Goal: Transaction & Acquisition: Register for event/course

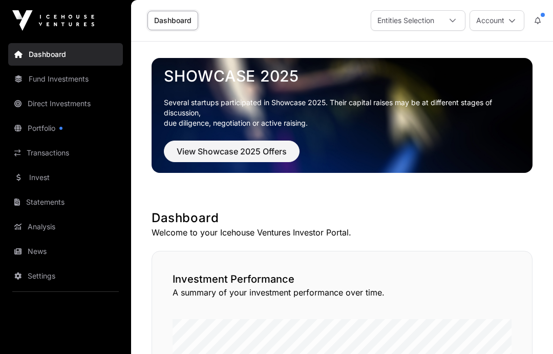
click at [191, 153] on span "View Showcase 2025 Offers" at bounding box center [232, 151] width 110 height 12
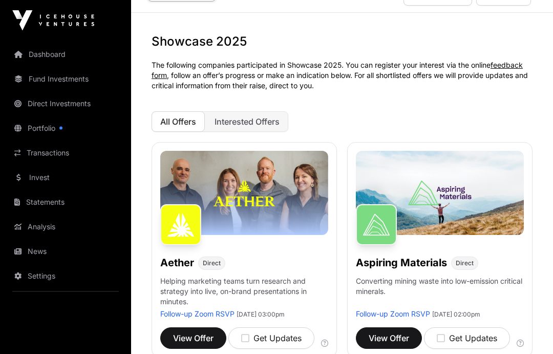
scroll to position [29, 0]
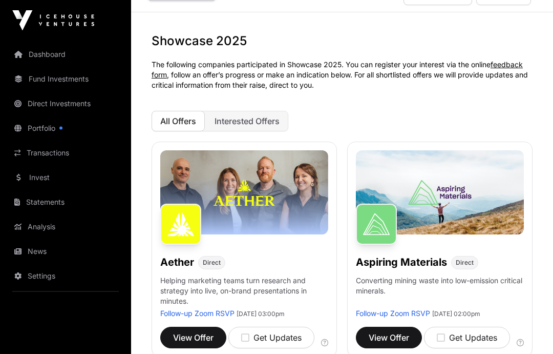
click at [248, 333] on icon "button" at bounding box center [245, 337] width 8 height 9
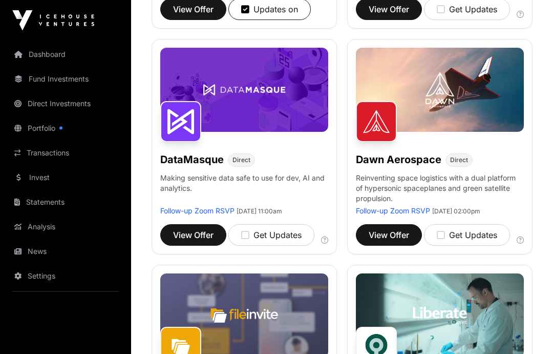
scroll to position [357, 0]
click at [251, 234] on div "Get Updates" at bounding box center [271, 235] width 60 height 12
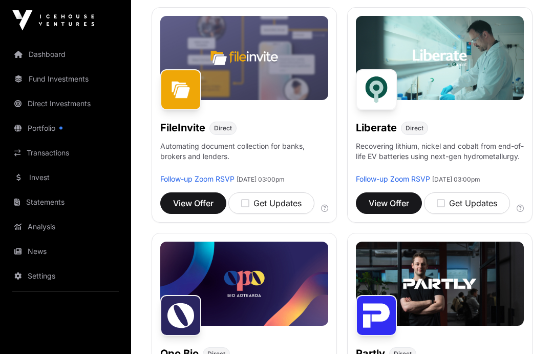
scroll to position [615, 0]
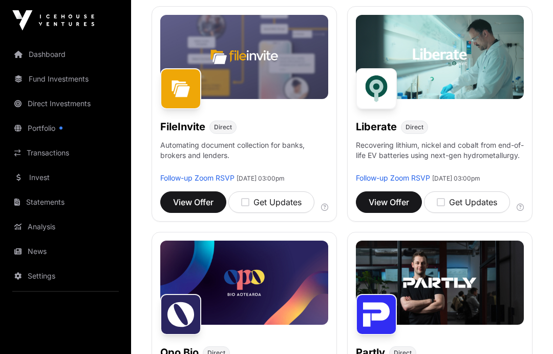
click at [440, 202] on icon "button" at bounding box center [441, 202] width 8 height 9
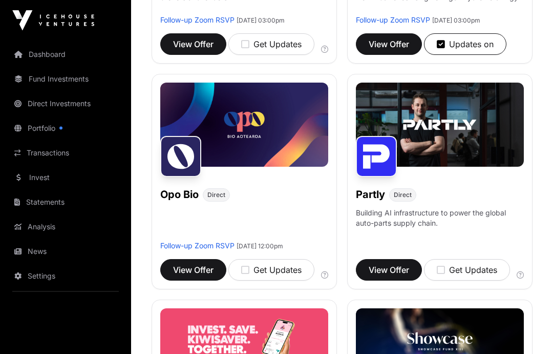
scroll to position [774, 0]
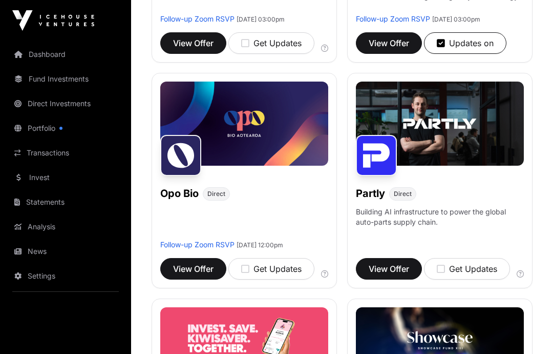
click at [439, 266] on icon "button" at bounding box center [441, 268] width 8 height 9
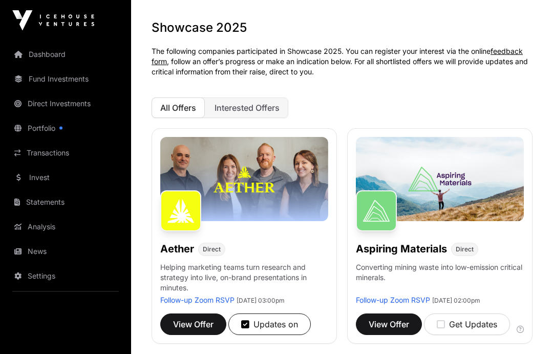
scroll to position [0, 0]
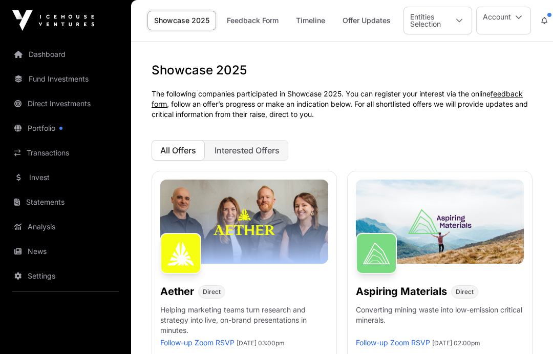
click at [312, 26] on link "Timeline" at bounding box center [311, 20] width 43 height 19
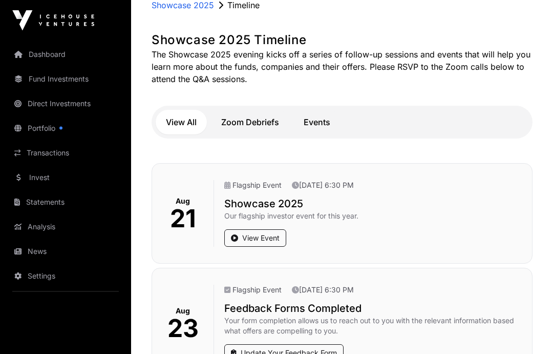
scroll to position [63, 0]
click at [245, 235] on link "View Event" at bounding box center [255, 237] width 62 height 17
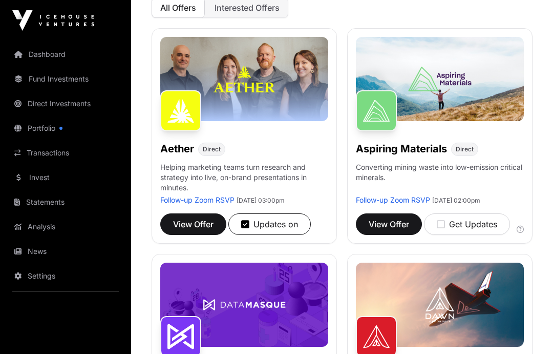
scroll to position [142, 0]
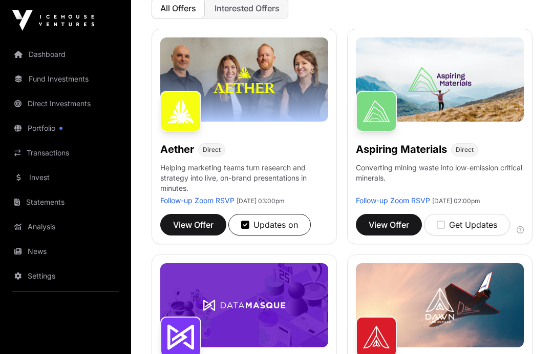
click at [187, 227] on span "View Offer" at bounding box center [193, 224] width 40 height 12
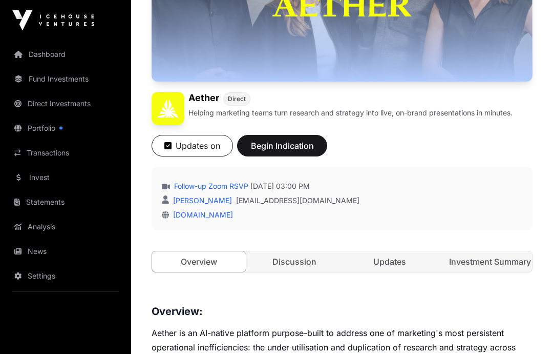
scroll to position [199, 0]
click at [279, 260] on link "Discussion" at bounding box center [295, 261] width 94 height 20
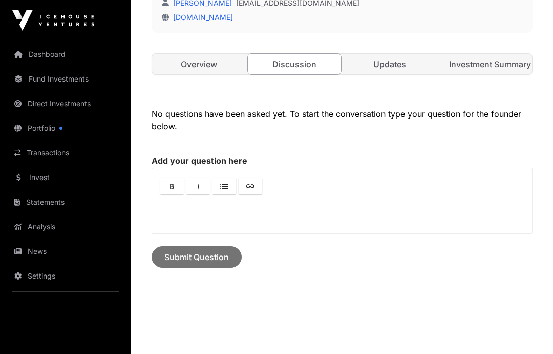
scroll to position [396, 0]
click at [397, 56] on link "Updates" at bounding box center [390, 64] width 94 height 20
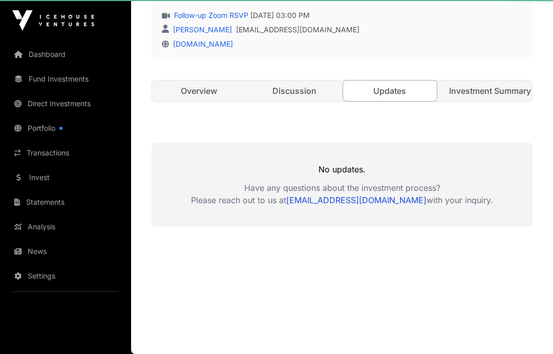
scroll to position [328, 0]
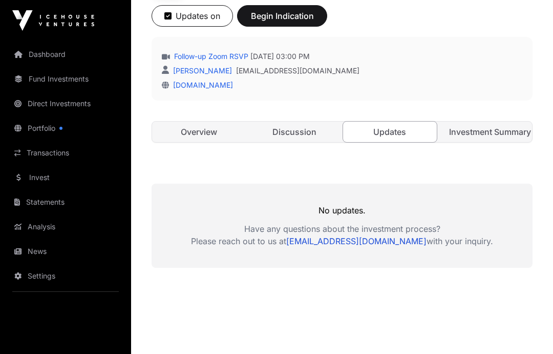
click at [469, 134] on link "Investment Summary" at bounding box center [486, 131] width 94 height 20
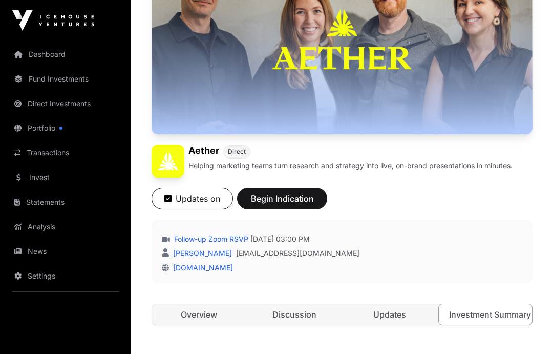
scroll to position [146, 0]
click at [270, 201] on span "Begin Indication" at bounding box center [282, 199] width 65 height 12
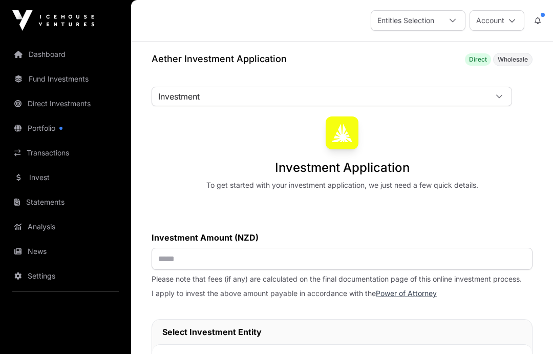
click at [187, 105] on span "Investment" at bounding box center [319, 96] width 335 height 18
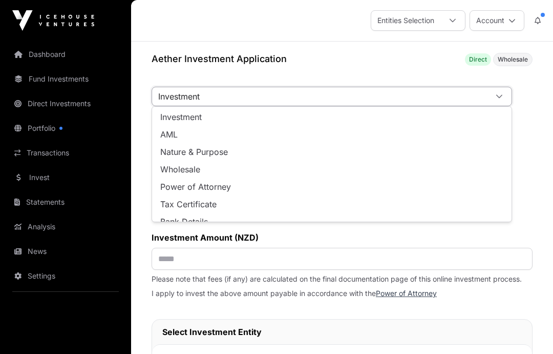
click at [169, 117] on span "Investment" at bounding box center [181, 117] width 42 height 8
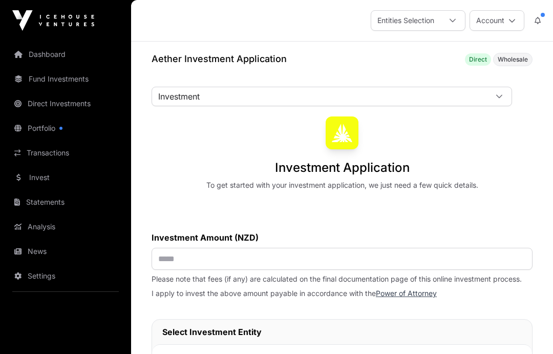
click at [48, 79] on link "Fund Investments" at bounding box center [65, 79] width 115 height 23
click at [48, 54] on link "Dashboard" at bounding box center [65, 54] width 115 height 23
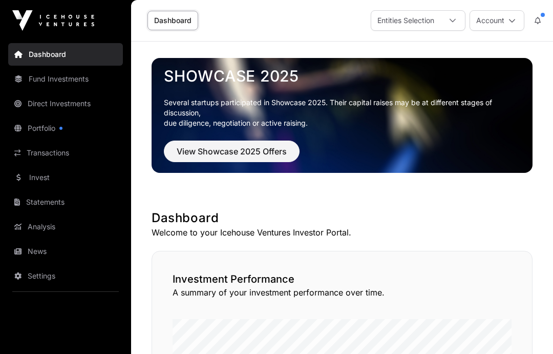
click at [201, 152] on span "View Showcase 2025 Offers" at bounding box center [232, 151] width 110 height 12
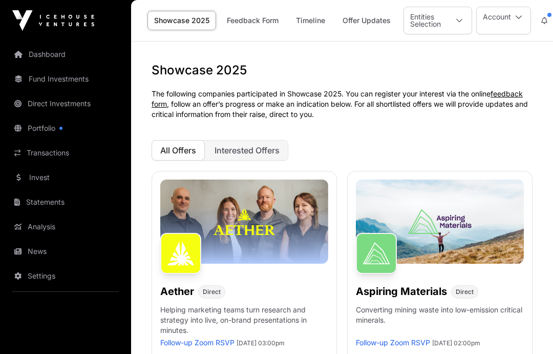
click at [236, 156] on button "Interested Offers" at bounding box center [247, 150] width 83 height 20
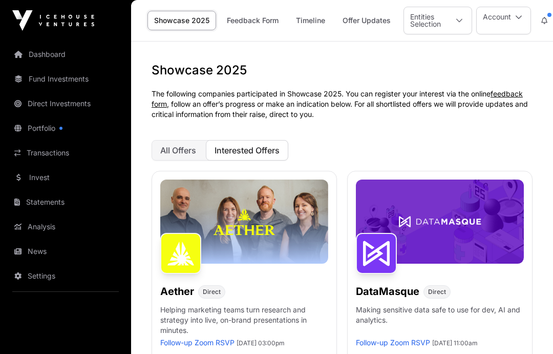
click at [252, 19] on link "Feedback Form" at bounding box center [252, 20] width 65 height 19
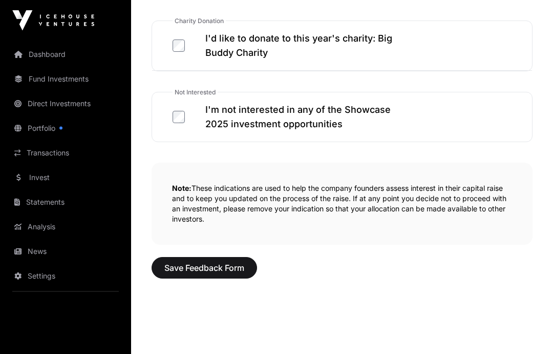
scroll to position [723, 0]
click at [191, 273] on span "Save Feedback Form" at bounding box center [204, 267] width 80 height 12
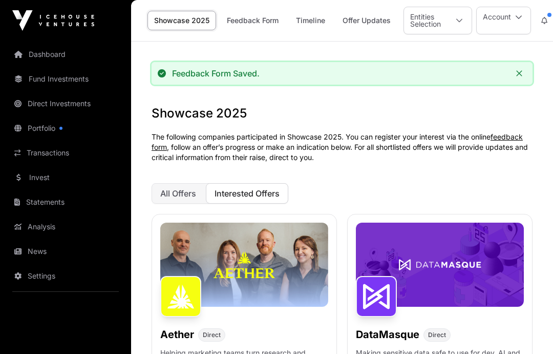
click at [313, 22] on link "Timeline" at bounding box center [311, 20] width 43 height 19
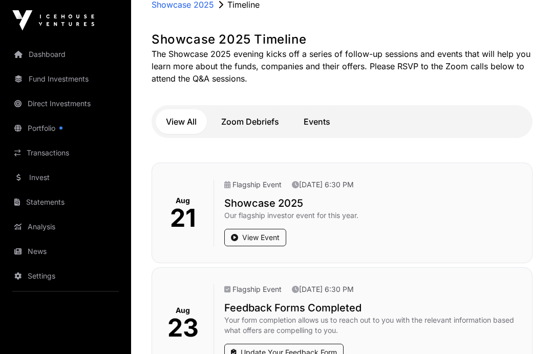
click at [247, 124] on button "Zoom Debriefs" at bounding box center [250, 122] width 78 height 25
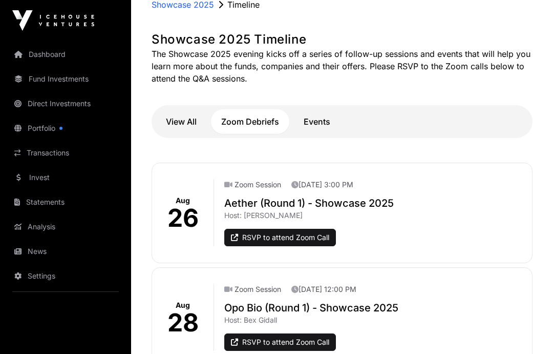
click at [249, 236] on link "RSVP to attend Zoom Call" at bounding box center [280, 237] width 112 height 17
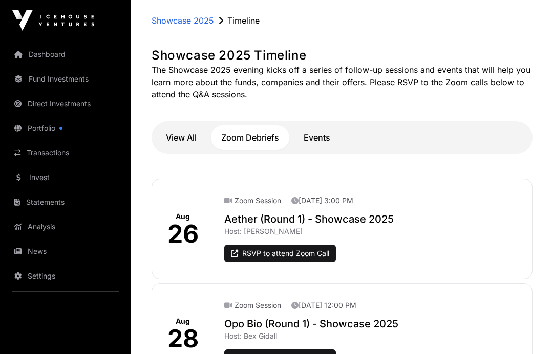
scroll to position [0, 0]
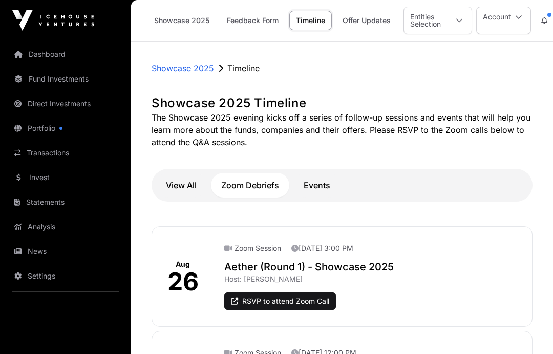
click at [174, 18] on link "Showcase 2025" at bounding box center [182, 20] width 69 height 19
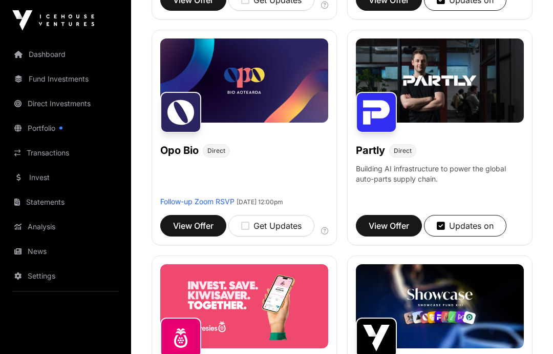
click at [397, 223] on span "View Offer" at bounding box center [389, 226] width 40 height 12
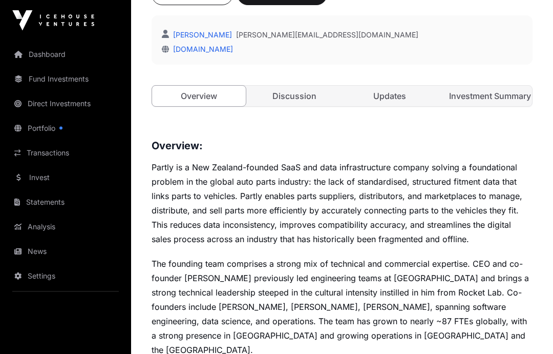
scroll to position [363, 0]
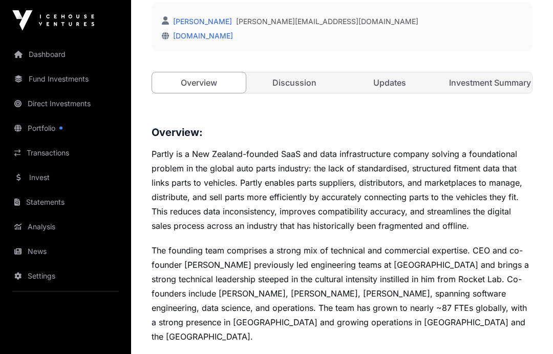
click at [485, 80] on link "Investment Summary" at bounding box center [486, 83] width 94 height 20
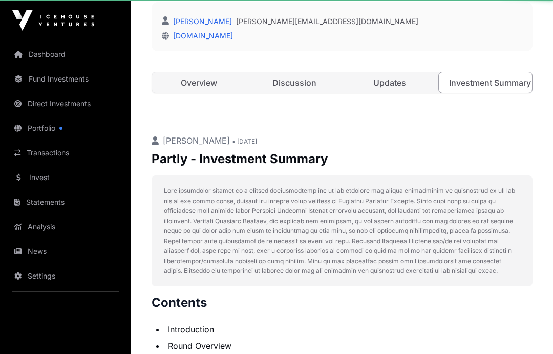
scroll to position [404, 0]
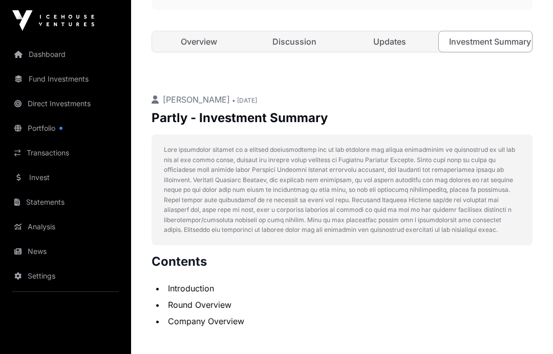
click at [404, 47] on link "Updates" at bounding box center [390, 41] width 94 height 20
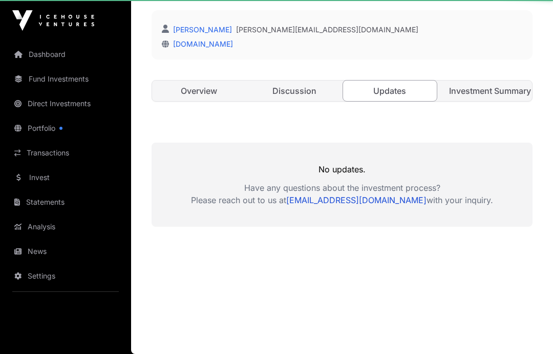
scroll to position [355, 0]
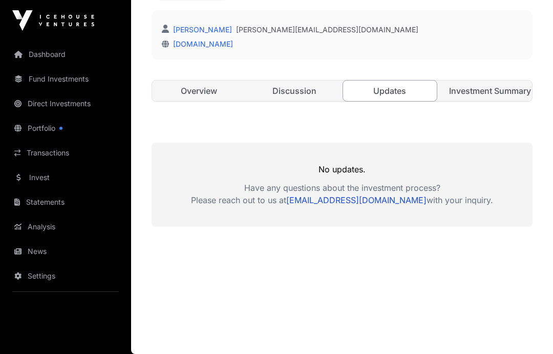
click at [299, 96] on link "Discussion" at bounding box center [295, 90] width 94 height 20
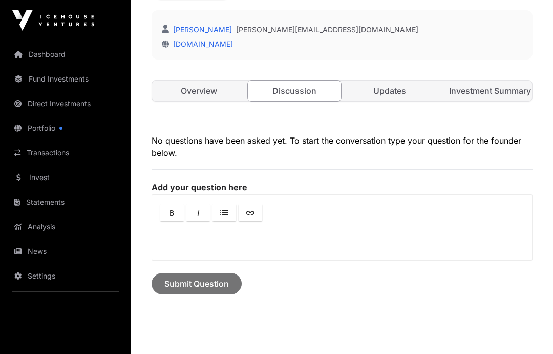
click at [181, 97] on link "Overview" at bounding box center [199, 90] width 94 height 20
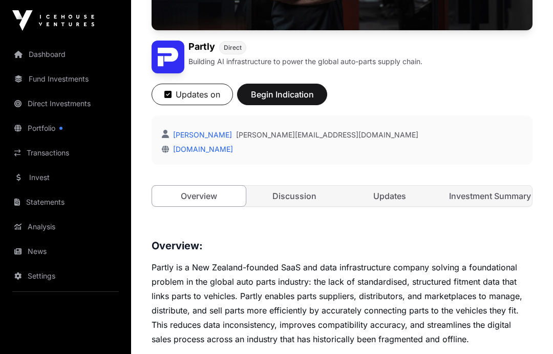
scroll to position [250, 0]
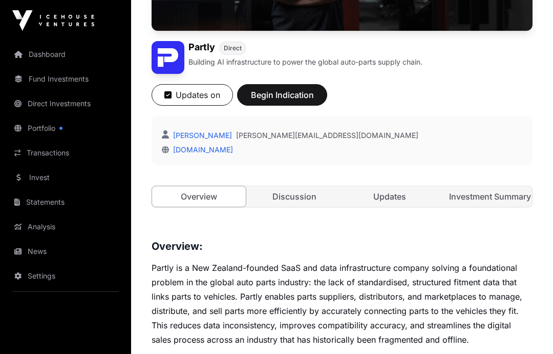
click at [495, 197] on link "Investment Summary" at bounding box center [486, 196] width 94 height 20
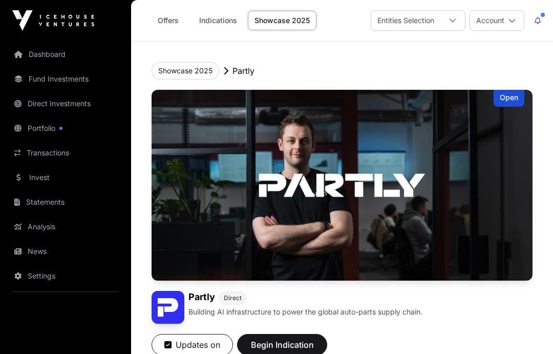
click at [40, 57] on link "Dashboard" at bounding box center [65, 54] width 115 height 23
